Goal: Task Accomplishment & Management: Manage account settings

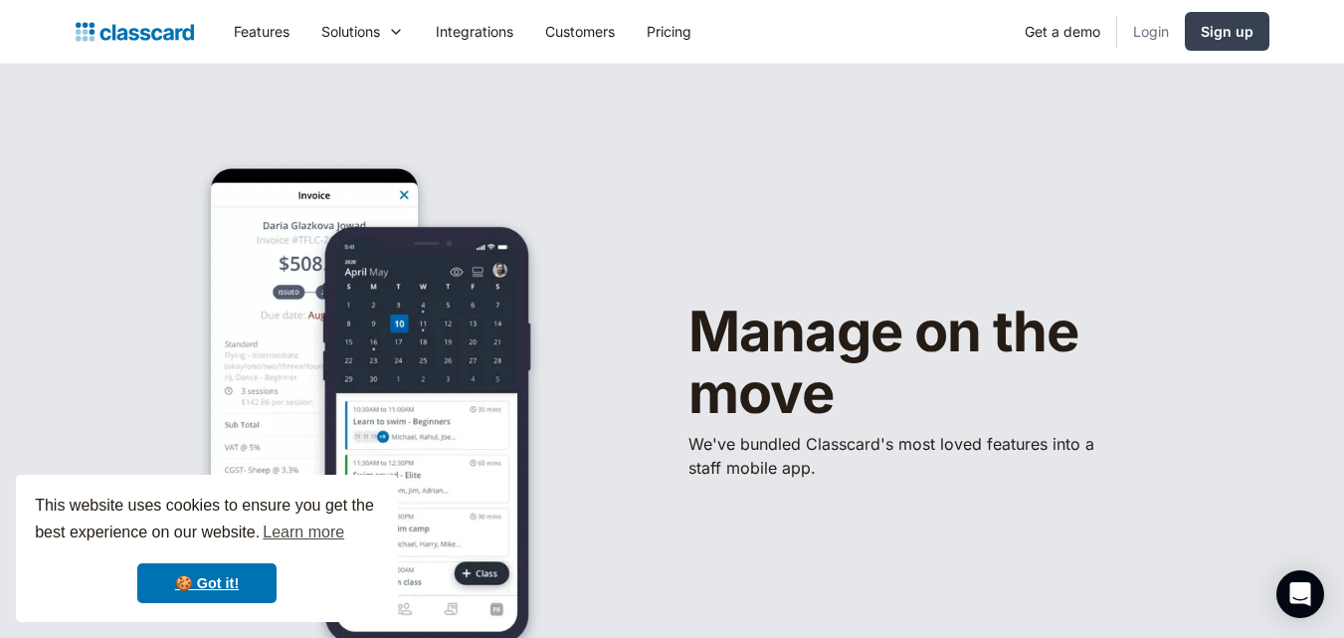
click at [1127, 31] on link "Login" at bounding box center [1151, 31] width 68 height 45
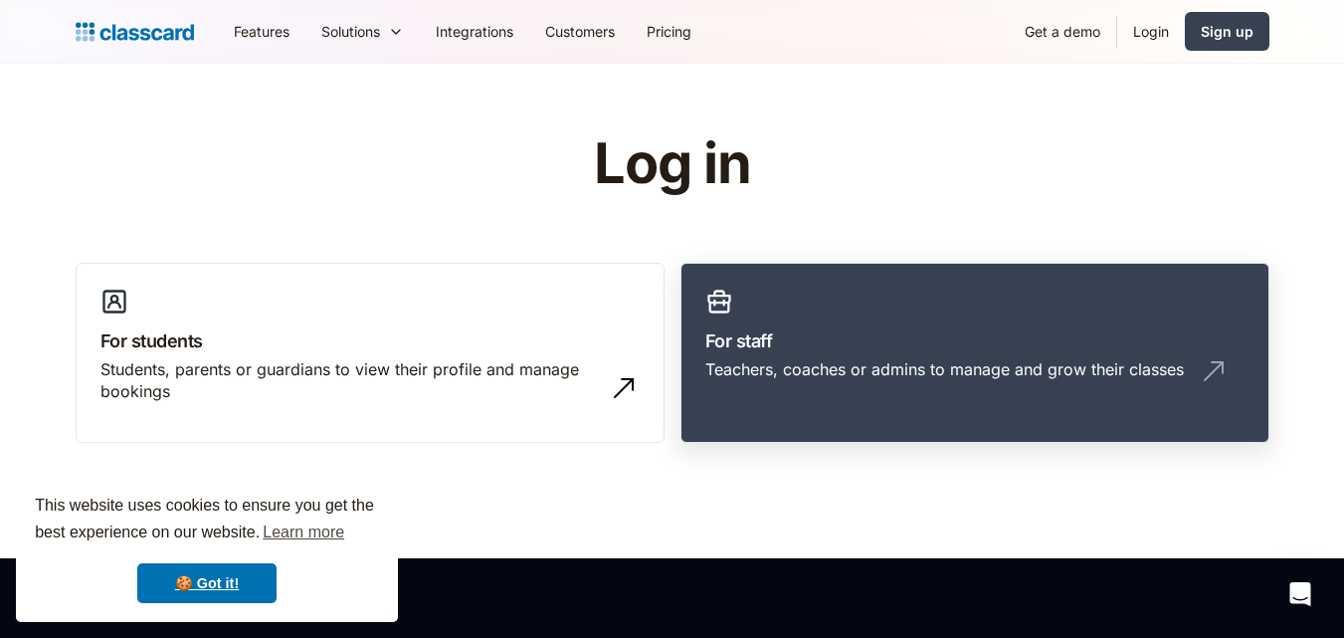
click at [977, 293] on link "For staff Teachers, coaches or admins to manage and grow their classes" at bounding box center [975, 353] width 589 height 181
